Goal: Transaction & Acquisition: Download file/media

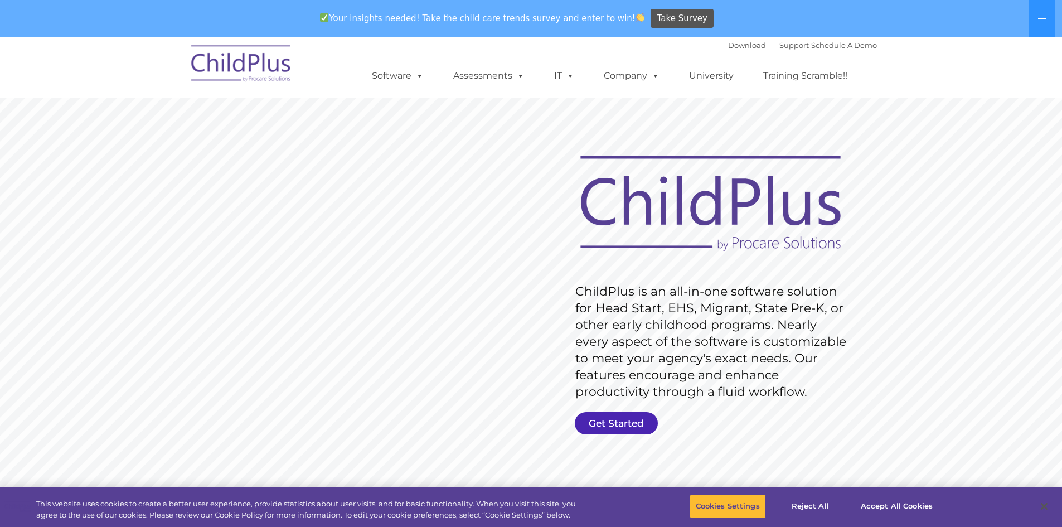
click at [612, 416] on link "Get Started" at bounding box center [616, 423] width 83 height 22
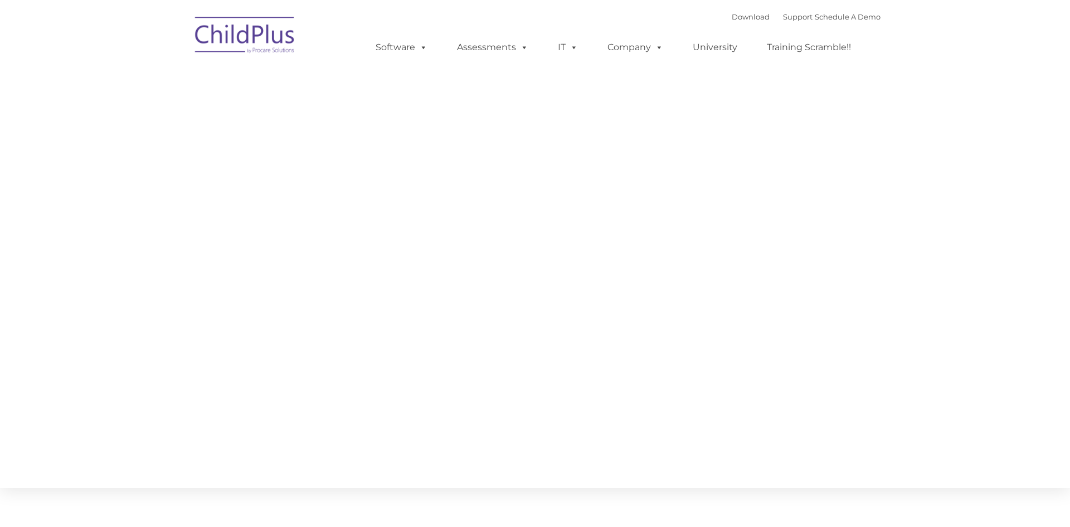
type input ""
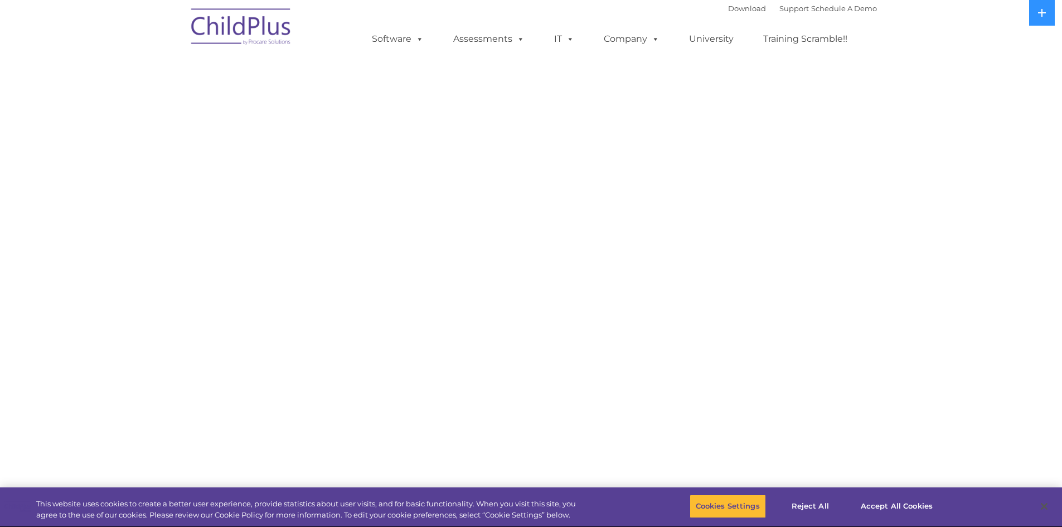
select select "MEDIUM"
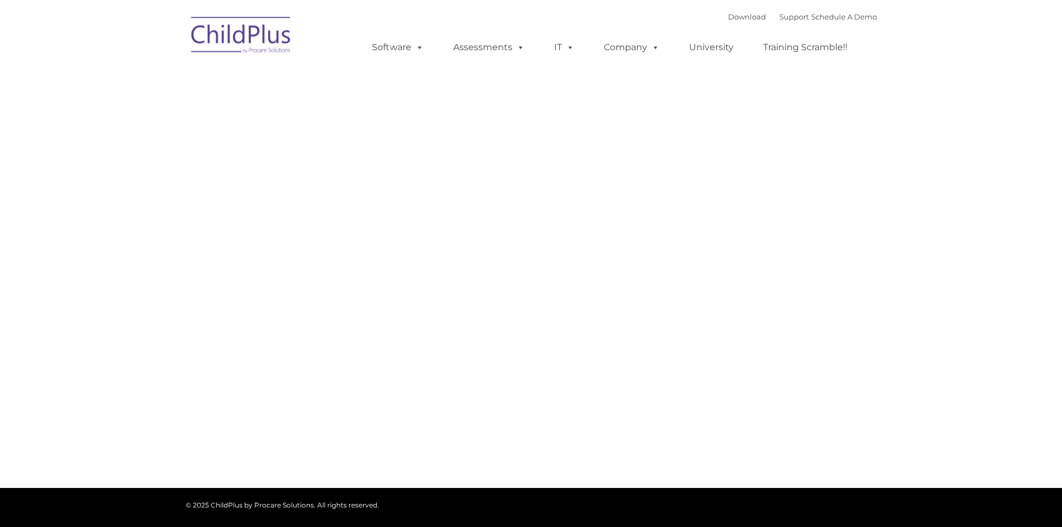
type input ""
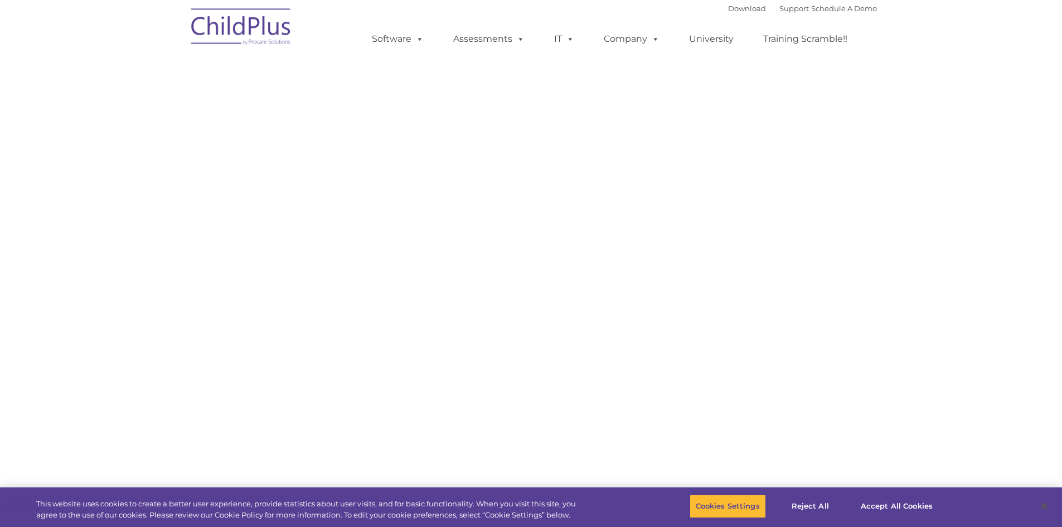
select select "MEDIUM"
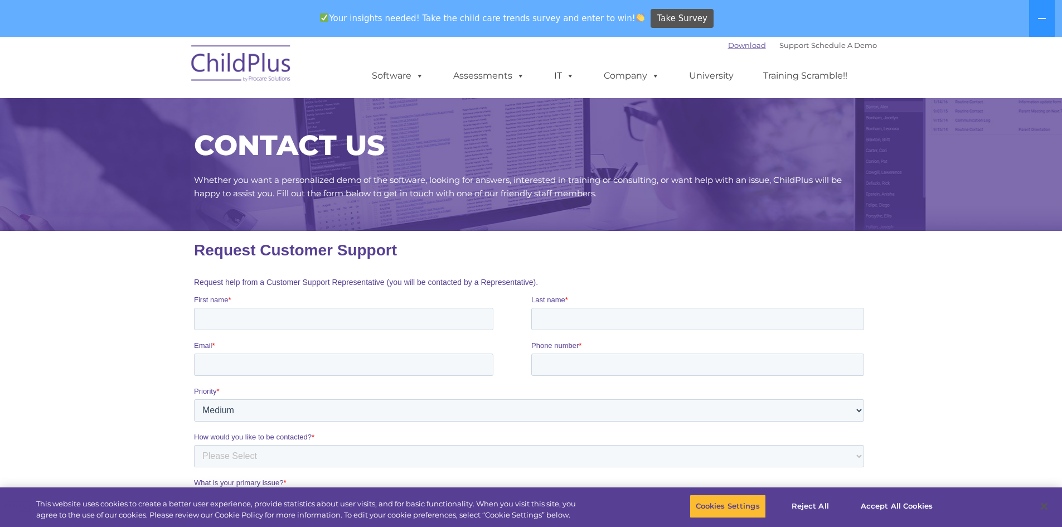
click at [734, 46] on link "Download" at bounding box center [747, 45] width 38 height 9
